Goal: Task Accomplishment & Management: Use online tool/utility

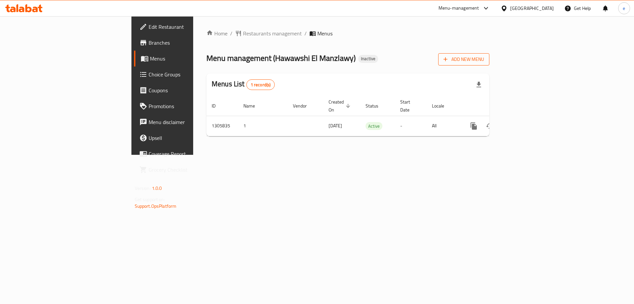
click at [484, 61] on span "Add New Menu" at bounding box center [464, 59] width 41 height 8
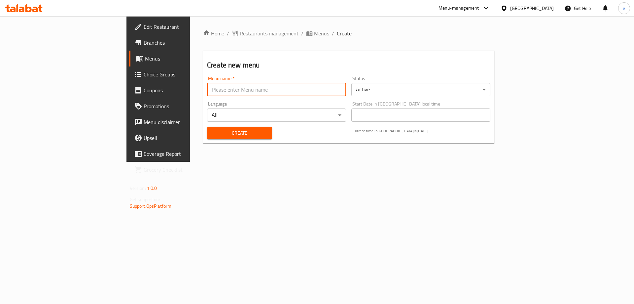
click at [247, 93] on input "text" at bounding box center [276, 89] width 139 height 13
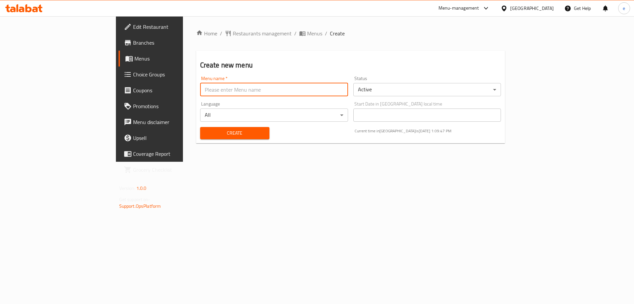
type input "Final Menu"
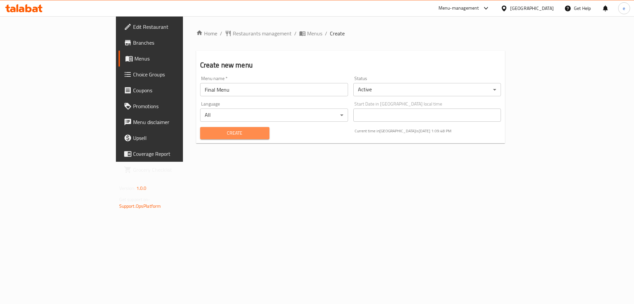
click at [205, 136] on span "Create" at bounding box center [234, 133] width 59 height 8
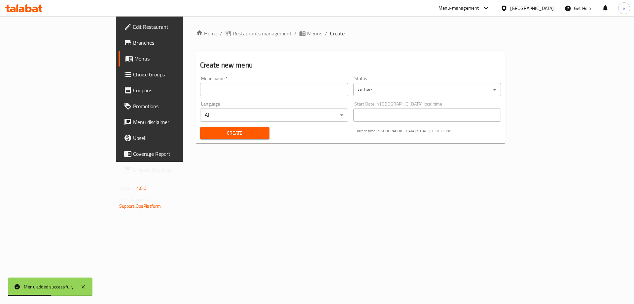
click at [307, 33] on span "Menus" at bounding box center [314, 33] width 15 height 8
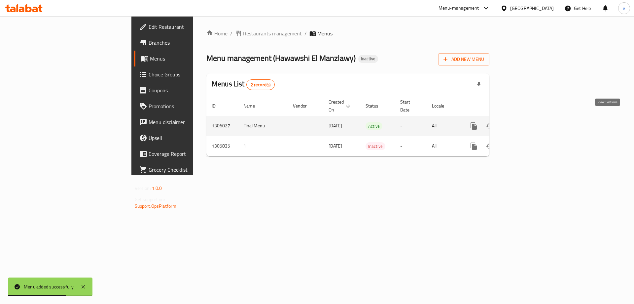
click at [526, 122] on icon "enhanced table" at bounding box center [522, 126] width 8 height 8
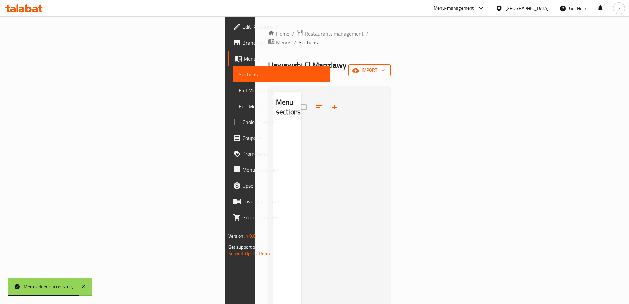
click at [391, 64] on button "import" at bounding box center [369, 70] width 42 height 12
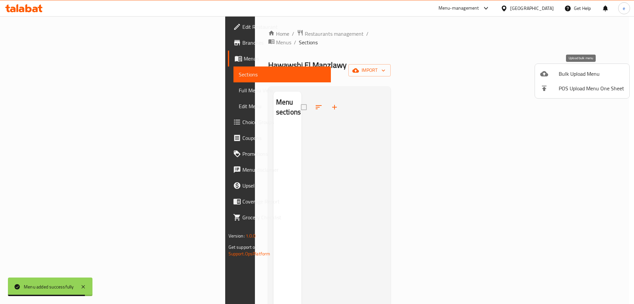
click at [566, 70] on span "Bulk Upload Menu" at bounding box center [591, 74] width 65 height 8
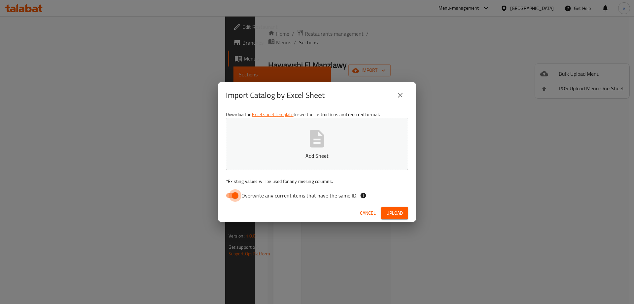
drag, startPoint x: 227, startPoint y: 199, endPoint x: 258, endPoint y: 175, distance: 38.4
click at [229, 196] on input "Overwrite any current items that have the same ID." at bounding box center [235, 195] width 38 height 13
checkbox input "false"
click at [299, 152] on p "Add Sheet" at bounding box center [317, 156] width 162 height 8
drag, startPoint x: 403, startPoint y: 212, endPoint x: 604, endPoint y: 253, distance: 205.0
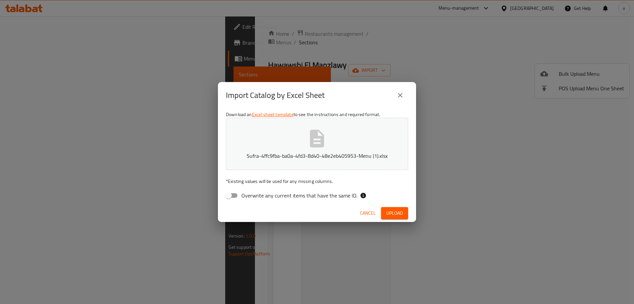
click at [404, 211] on button "Upload" at bounding box center [394, 213] width 27 height 12
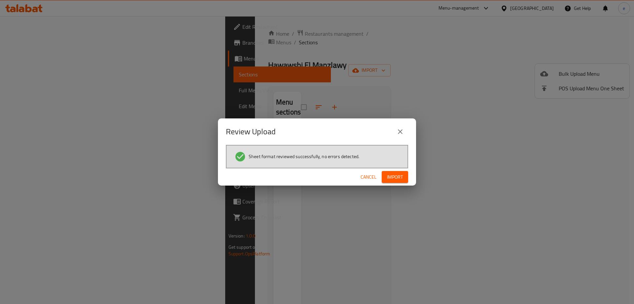
drag, startPoint x: 406, startPoint y: 174, endPoint x: 545, endPoint y: 138, distance: 144.4
click at [406, 174] on button "Import" at bounding box center [395, 177] width 26 height 12
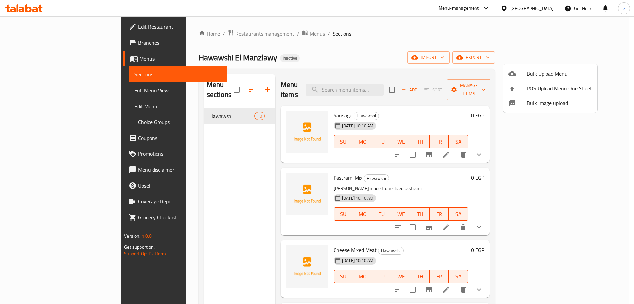
click at [175, 162] on div at bounding box center [317, 152] width 634 height 304
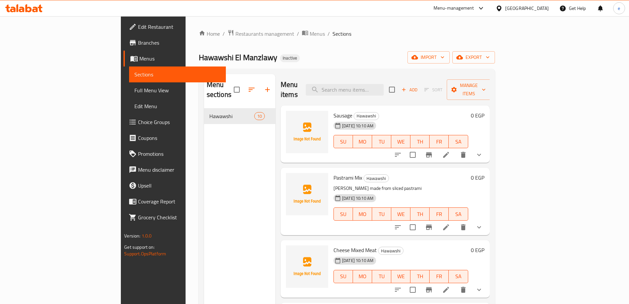
click at [134, 92] on span "Full Menu View" at bounding box center [177, 90] width 86 height 8
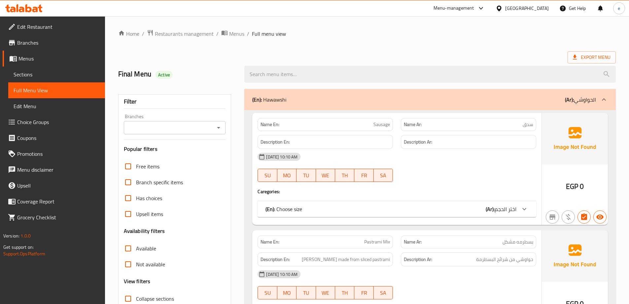
click at [57, 28] on span "Edit Restaurant" at bounding box center [58, 27] width 83 height 8
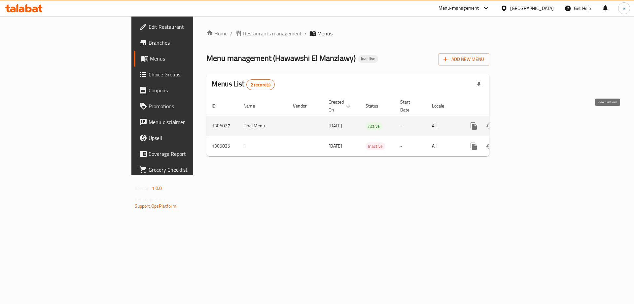
click at [525, 123] on icon "enhanced table" at bounding box center [522, 126] width 6 height 6
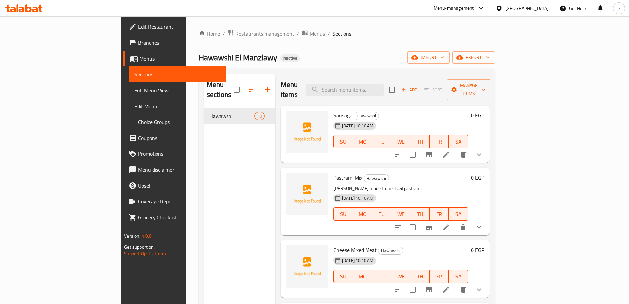
click at [134, 90] on span "Full Menu View" at bounding box center [177, 90] width 86 height 8
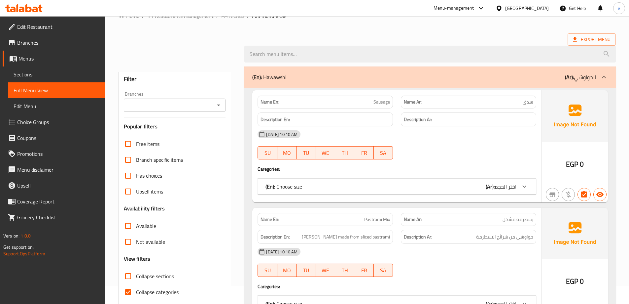
scroll to position [33, 0]
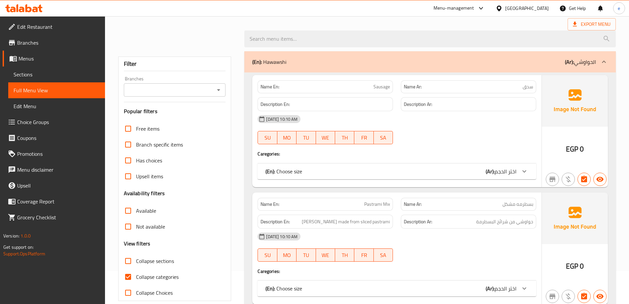
click at [132, 277] on input "Collapse categories" at bounding box center [128, 277] width 16 height 16
checkbox input "false"
